Goal: Information Seeking & Learning: Learn about a topic

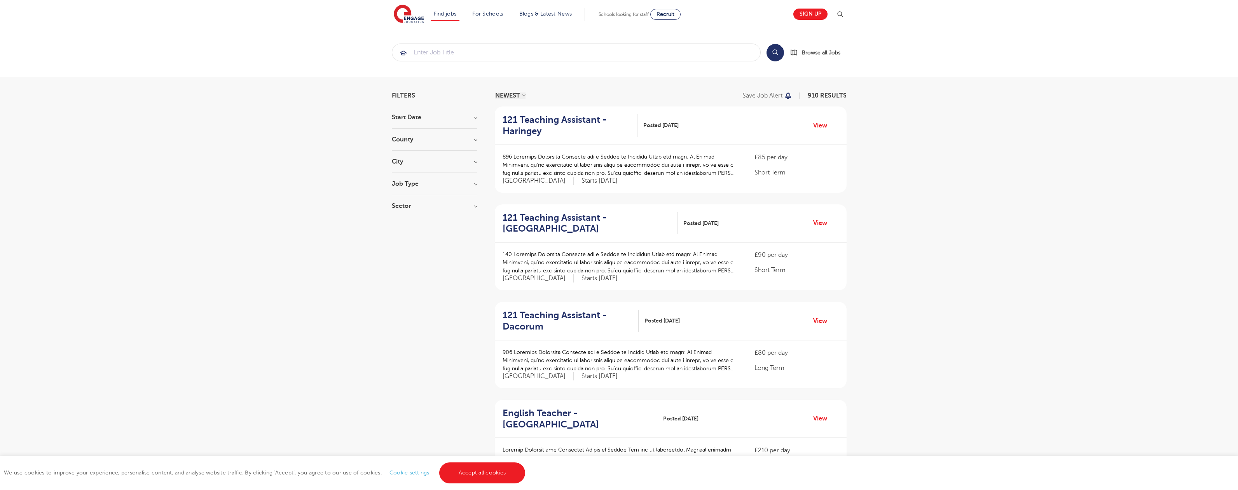
click at [481, 473] on link "Accept all cookies" at bounding box center [482, 473] width 86 height 21
